Goal: Navigation & Orientation: Find specific page/section

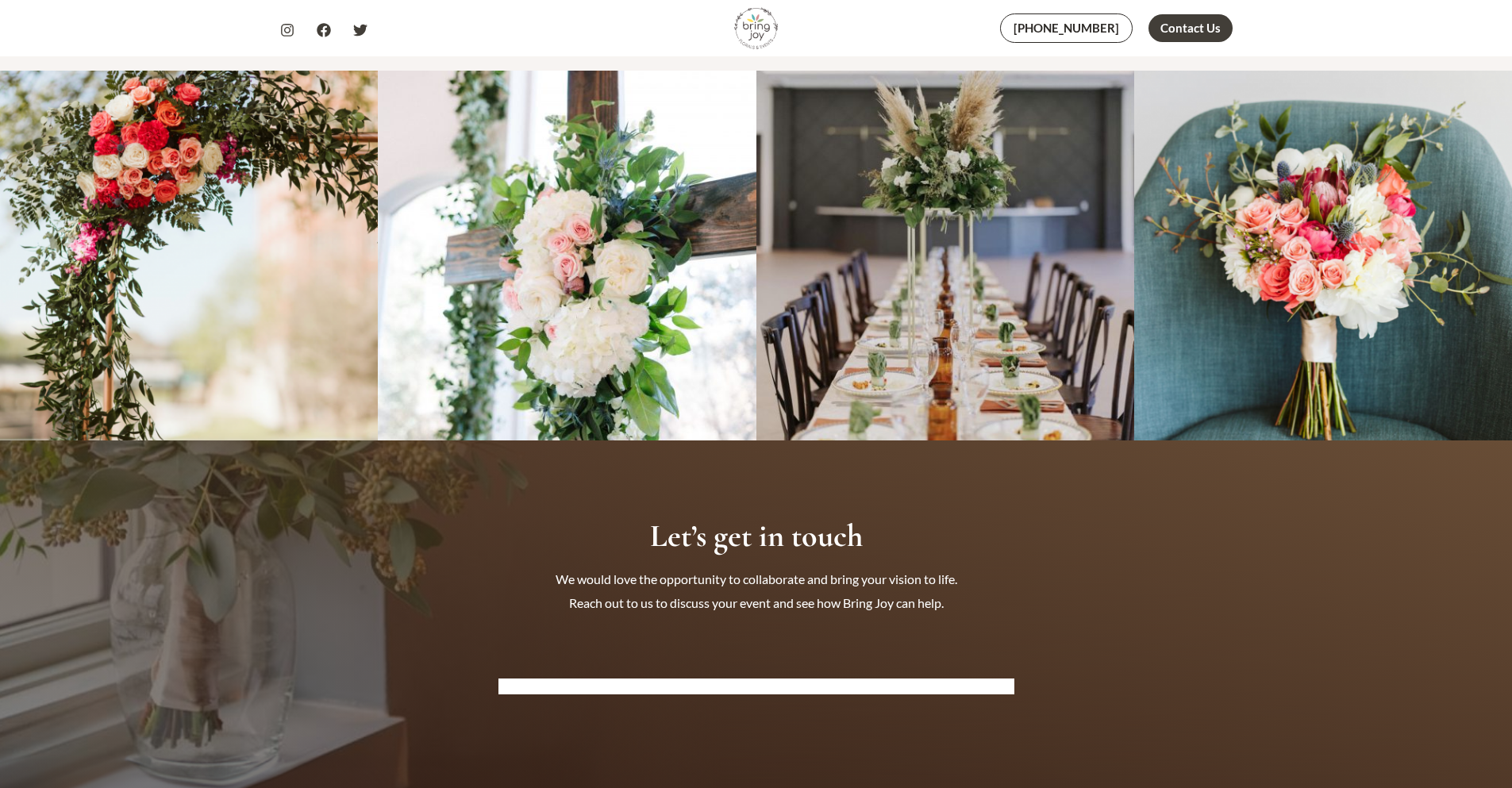
scroll to position [6844, 0]
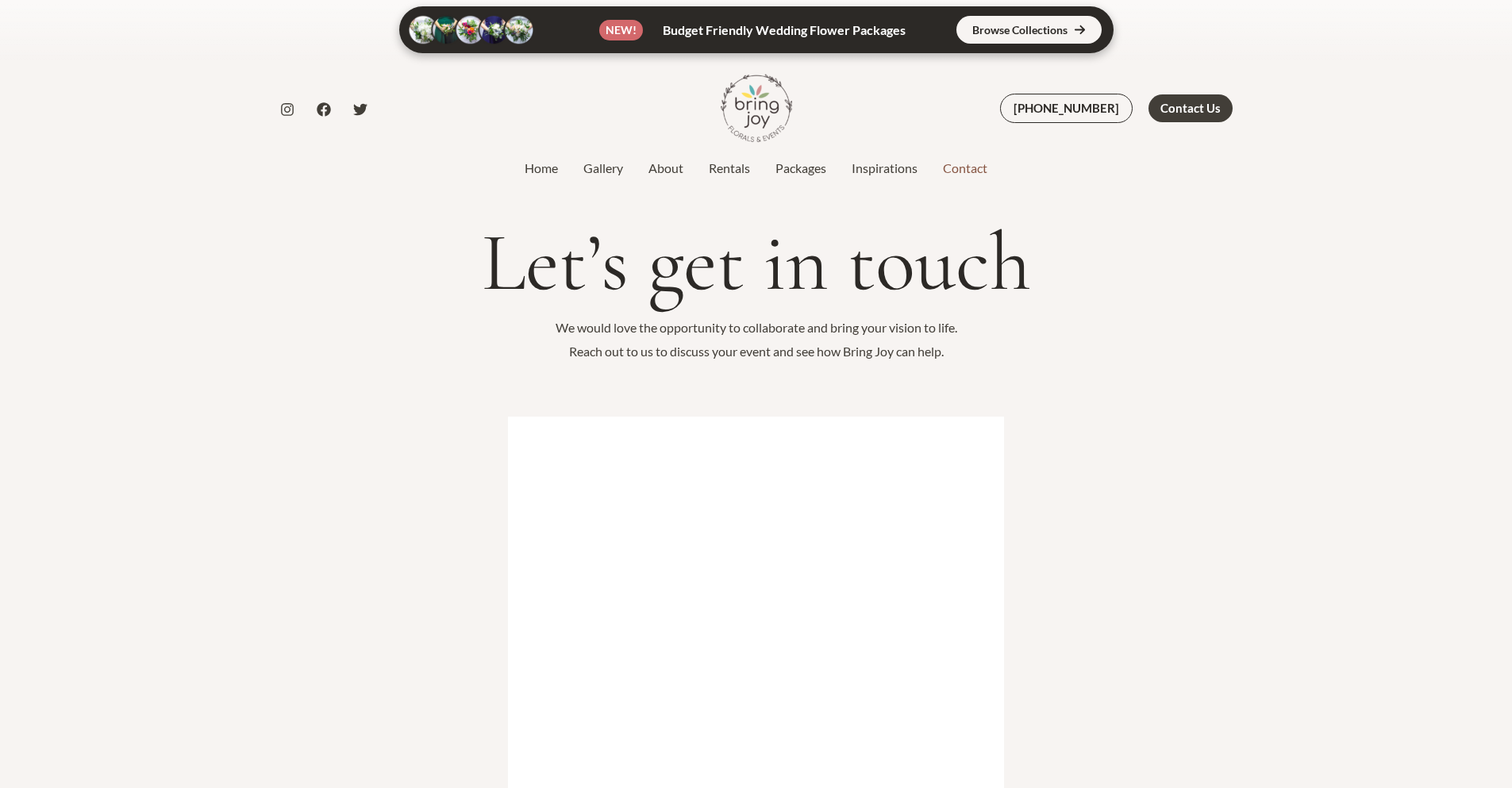
scroll to position [1013, 0]
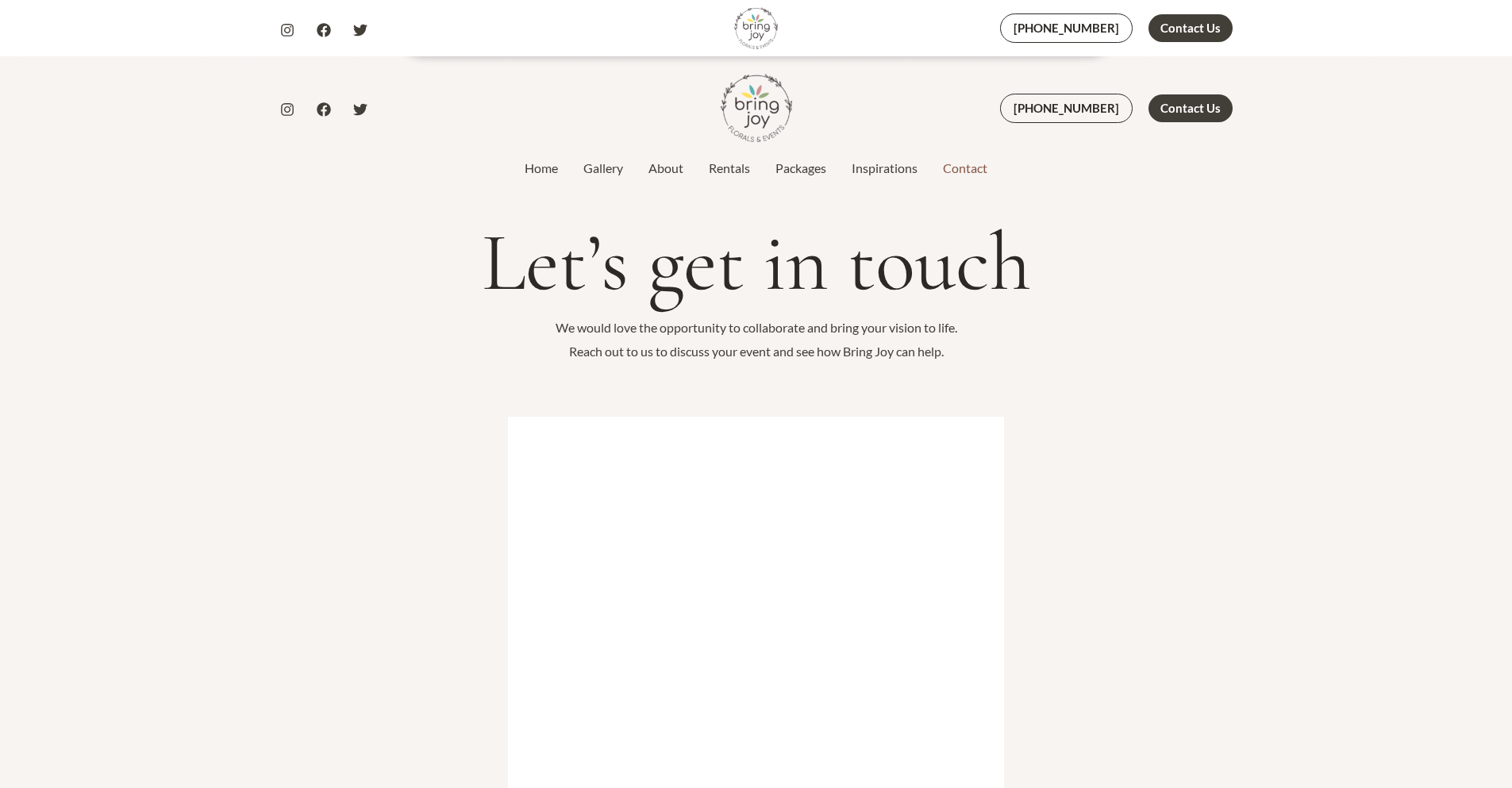
scroll to position [1013, 0]
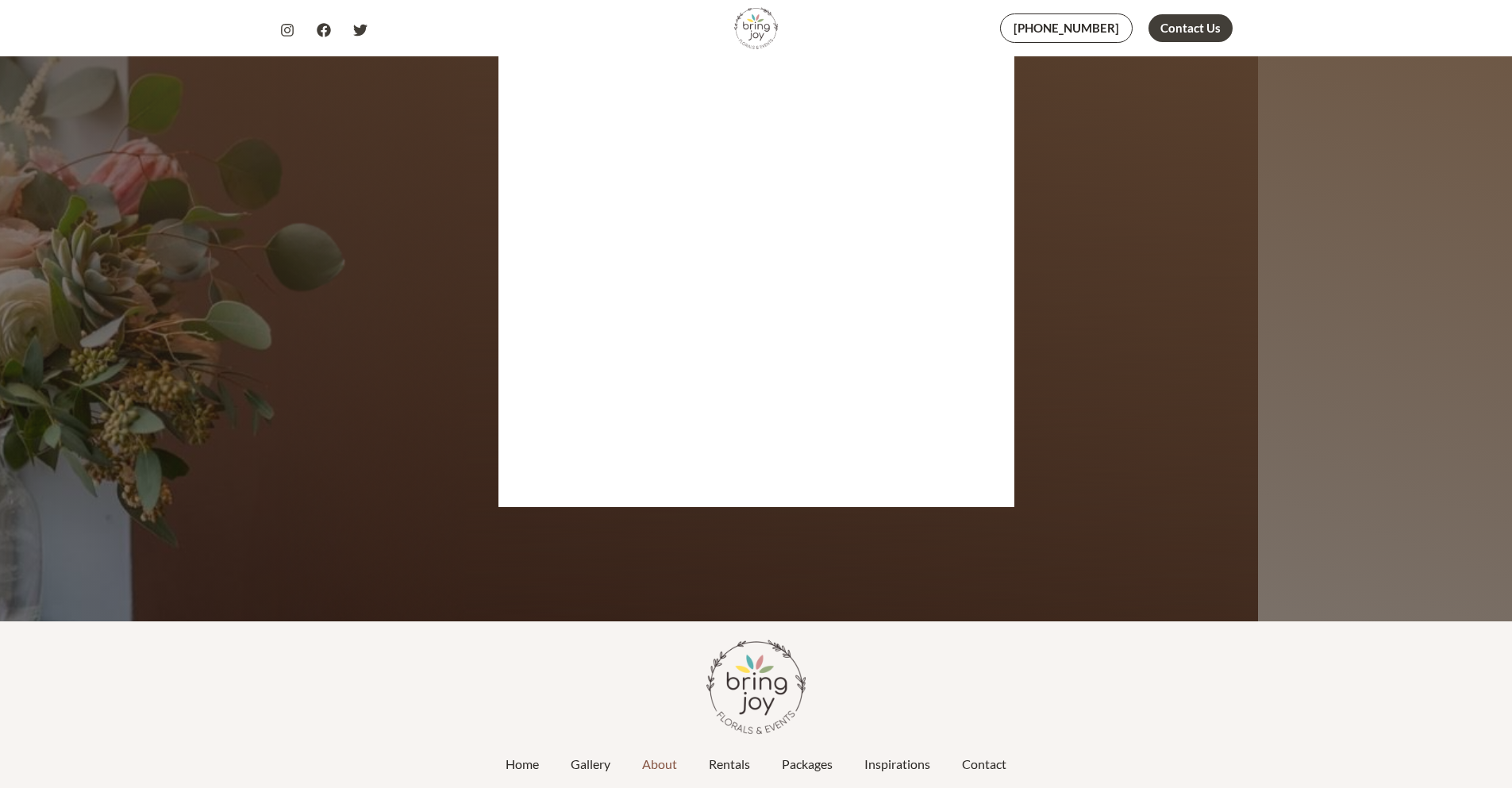
scroll to position [3249, 0]
